Goal: Task Accomplishment & Management: Manage account settings

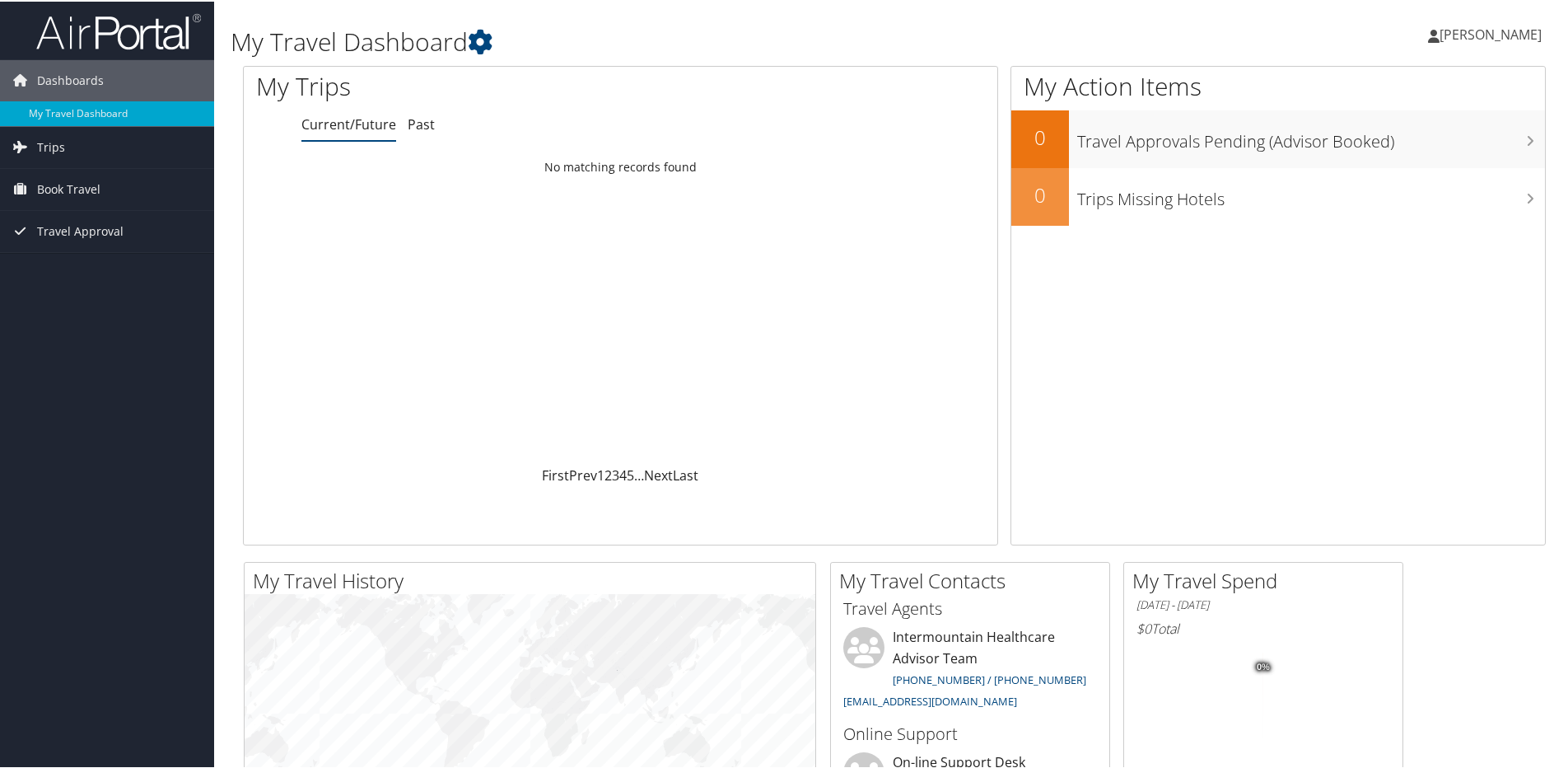
click at [1489, 38] on span "[PERSON_NAME]" at bounding box center [1490, 32] width 102 height 18
click at [1384, 151] on link "View Travel Profile" at bounding box center [1447, 146] width 183 height 28
click at [327, 242] on div "Loading... No matching records found" at bounding box center [621, 307] width 754 height 313
